Goal: Navigation & Orientation: Find specific page/section

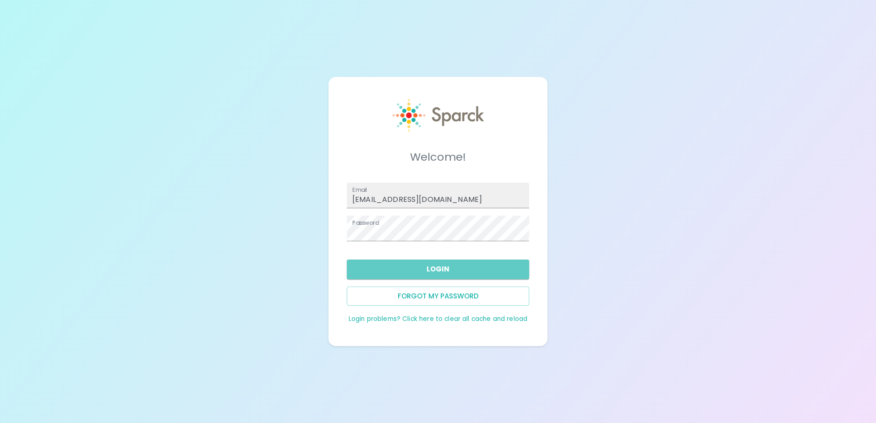
click at [404, 273] on button "Login" at bounding box center [438, 269] width 182 height 19
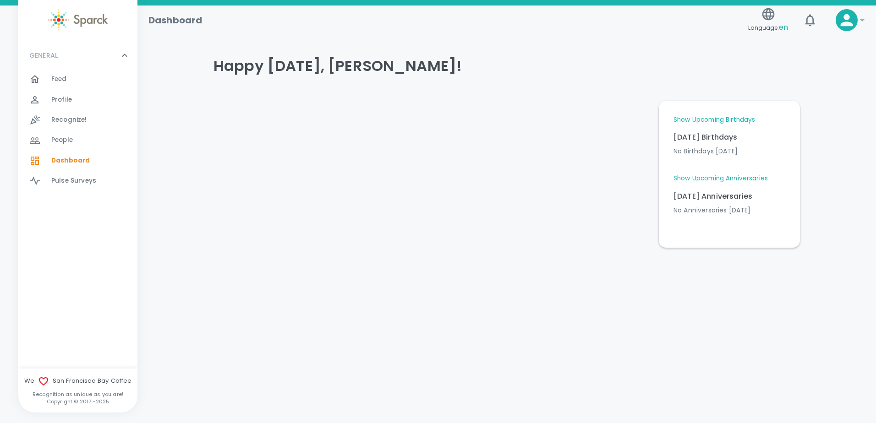
click at [63, 78] on span "Feed" at bounding box center [59, 79] width 16 height 9
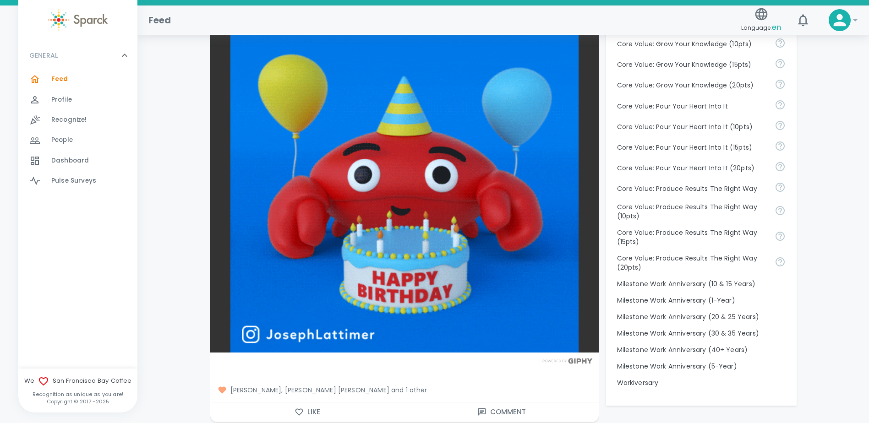
scroll to position [595, 0]
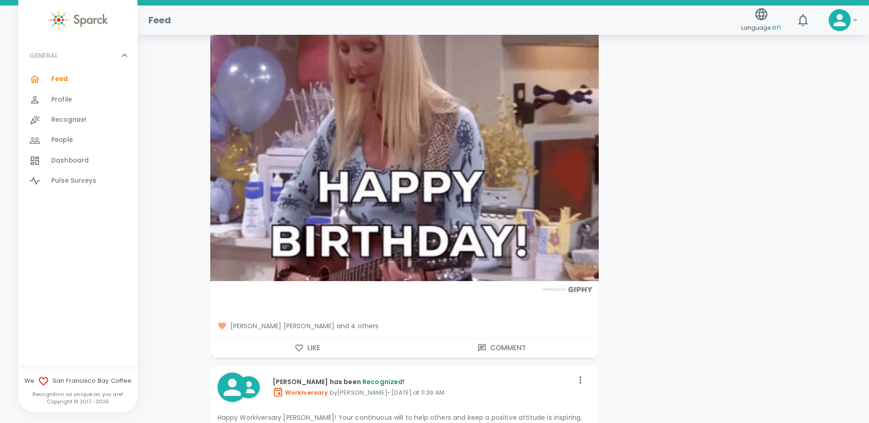
scroll to position [1283, 0]
